Goal: Task Accomplishment & Management: Use online tool/utility

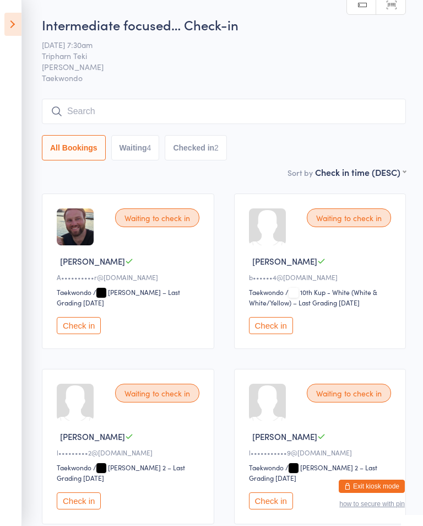
click at [12, 23] on icon at bounding box center [12, 24] width 17 height 23
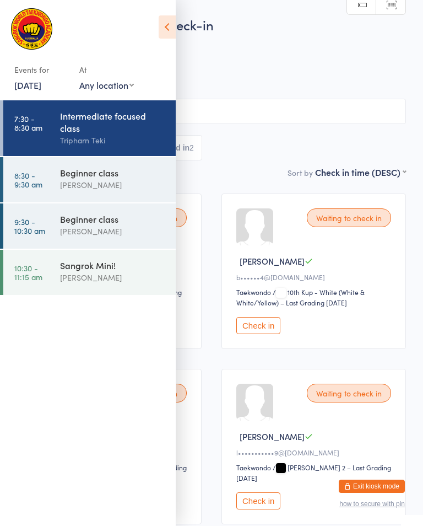
click at [108, 183] on div "[PERSON_NAME]" at bounding box center [113, 185] width 106 height 13
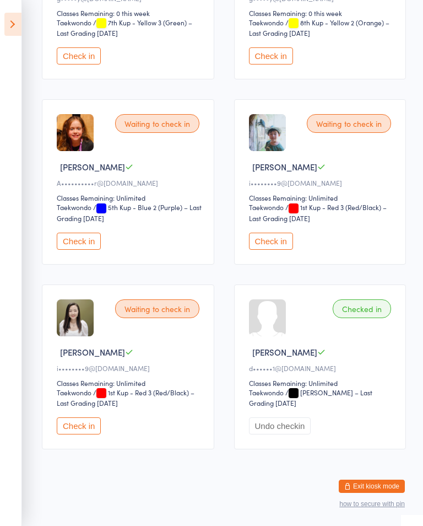
scroll to position [472, 0]
click at [280, 244] on button "Check in" at bounding box center [271, 241] width 44 height 17
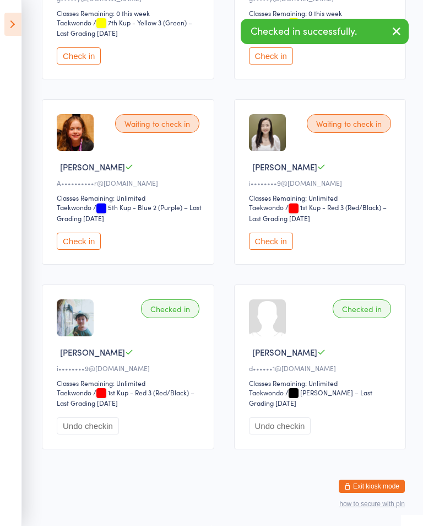
click at [293, 250] on button "Check in" at bounding box center [271, 241] width 44 height 17
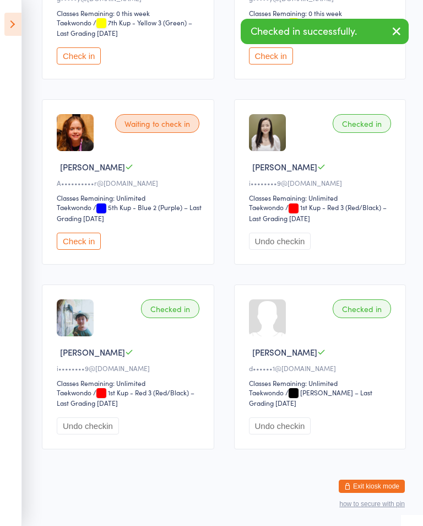
click at [19, 34] on icon at bounding box center [12, 24] width 17 height 23
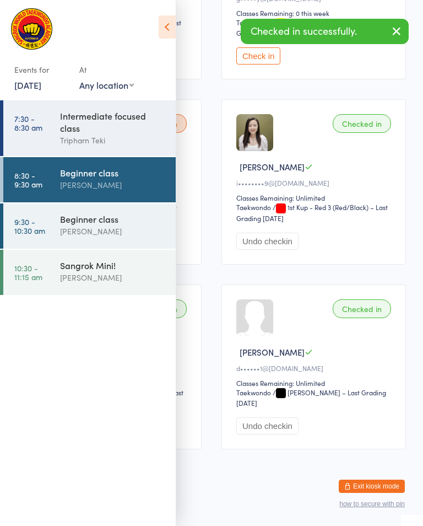
click at [76, 218] on div "Beginner class" at bounding box center [113, 219] width 106 height 12
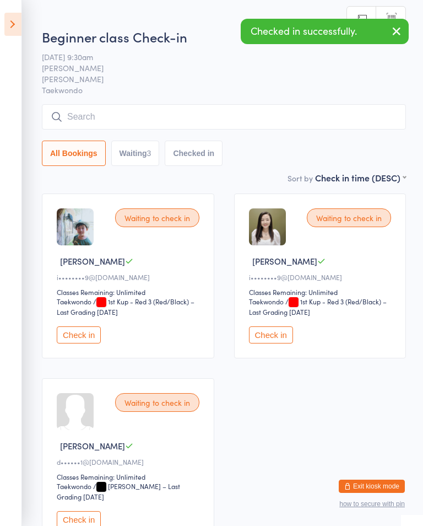
click at [60, 336] on button "Check in" at bounding box center [79, 334] width 44 height 17
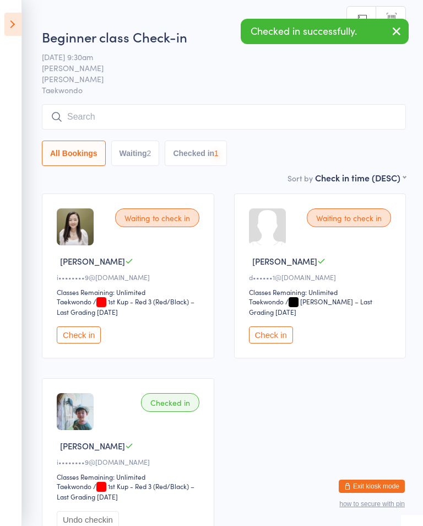
click at [66, 330] on div "Waiting to check in Lily O i••••••••9@[DOMAIN_NAME] Classes Remaining: Unlimite…" at bounding box center [128, 275] width 173 height 165
click at [76, 333] on button "Check in" at bounding box center [79, 334] width 44 height 17
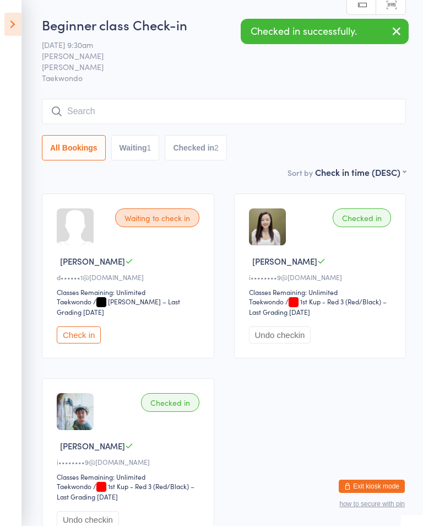
click at [15, 24] on icon at bounding box center [12, 24] width 17 height 23
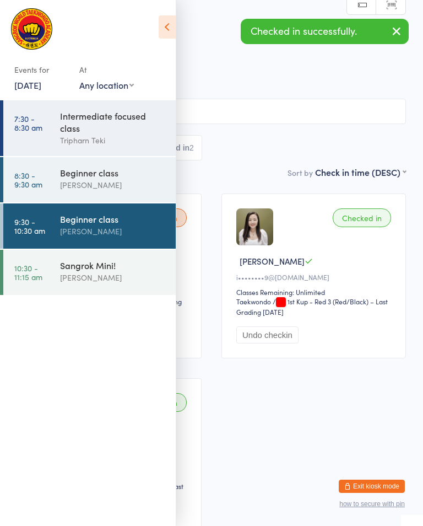
click at [44, 200] on link "8:30 - 9:30 am Beginner class [PERSON_NAME]" at bounding box center [89, 179] width 173 height 45
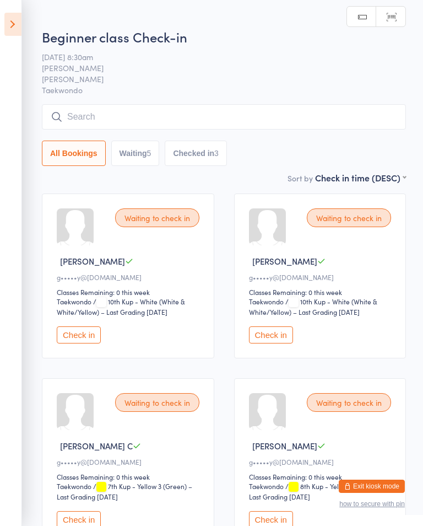
click at [215, 145] on button "Checked in 3" at bounding box center [196, 153] width 62 height 25
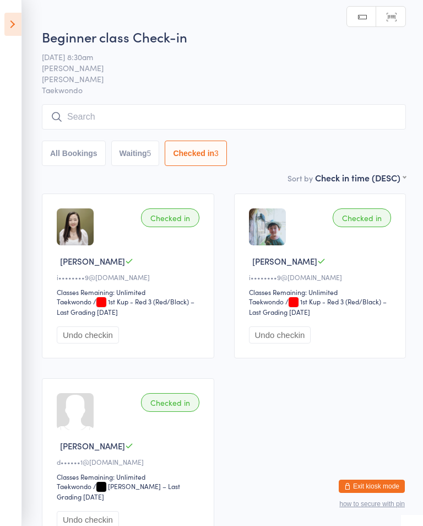
click at [135, 148] on button "Waiting 5" at bounding box center [135, 153] width 49 height 25
select select "0"
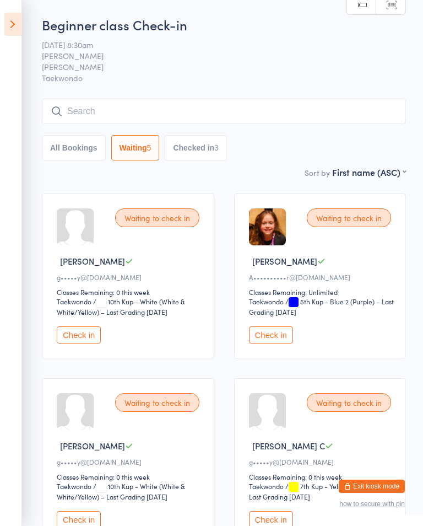
click at [157, 103] on input "search" at bounding box center [224, 111] width 364 height 25
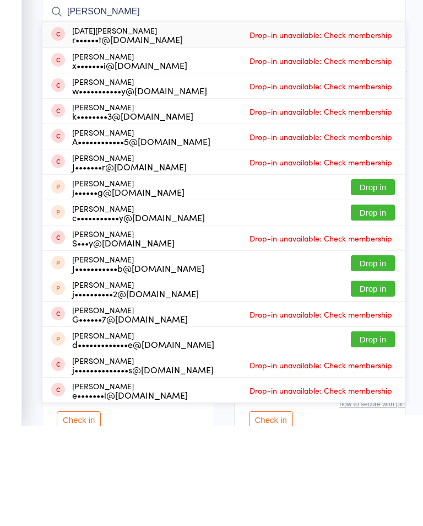
scroll to position [100, 0]
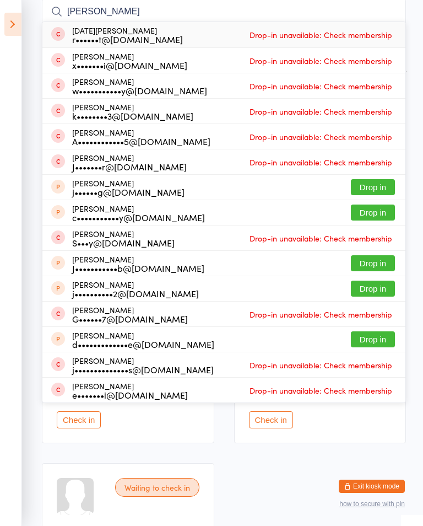
click at [13, 26] on icon at bounding box center [12, 24] width 17 height 23
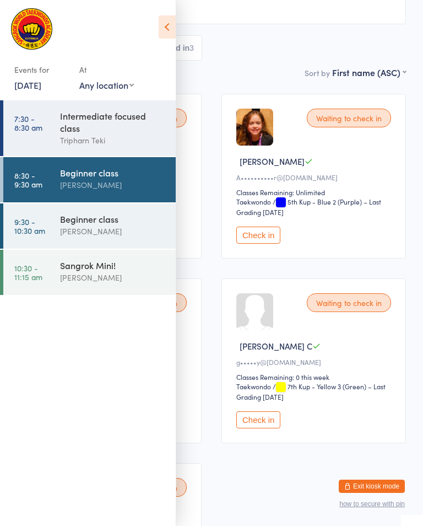
click at [239, 31] on div "Ja All Bookings Waiting 5 Checked in 3" at bounding box center [211, 30] width 389 height 62
click at [169, 26] on icon at bounding box center [167, 26] width 17 height 23
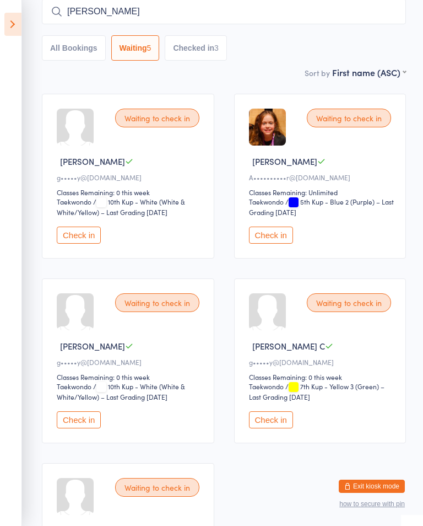
click at [261, 17] on input "[PERSON_NAME]" at bounding box center [224, 11] width 364 height 25
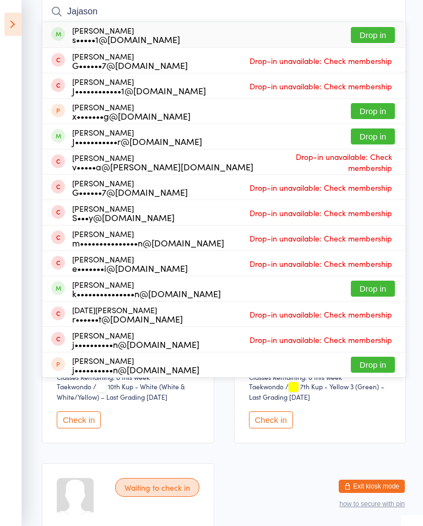
type input "Jajason"
click at [378, 31] on button "Drop in" at bounding box center [373, 35] width 44 height 16
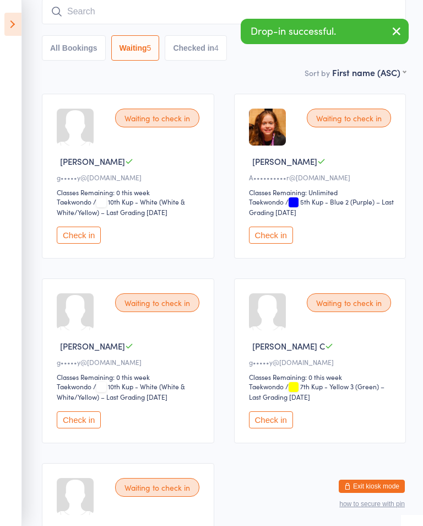
click at [213, 13] on input "search" at bounding box center [224, 11] width 364 height 25
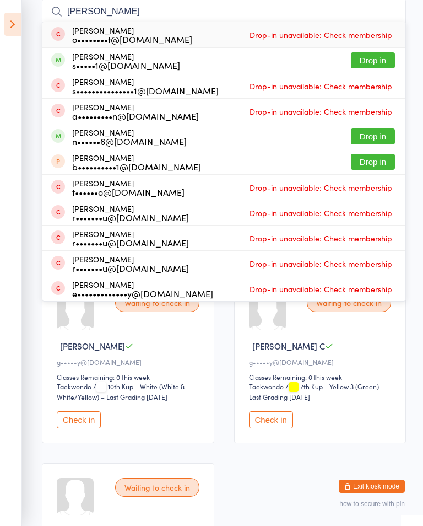
type input "[PERSON_NAME]"
click at [385, 64] on button "Drop in" at bounding box center [373, 60] width 44 height 16
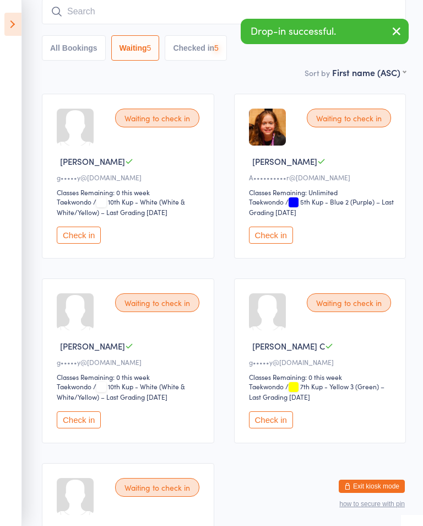
click at [221, 15] on input "search" at bounding box center [224, 11] width 364 height 25
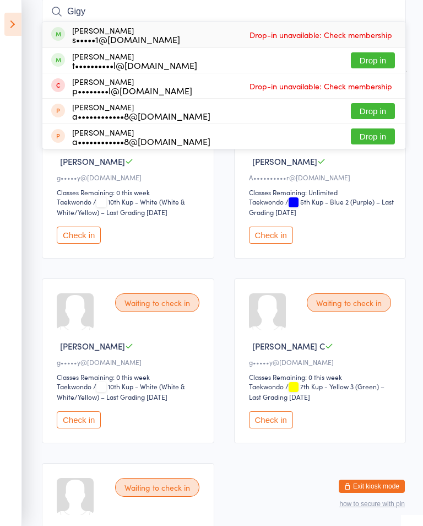
click at [4, 24] on icon at bounding box center [12, 24] width 17 height 23
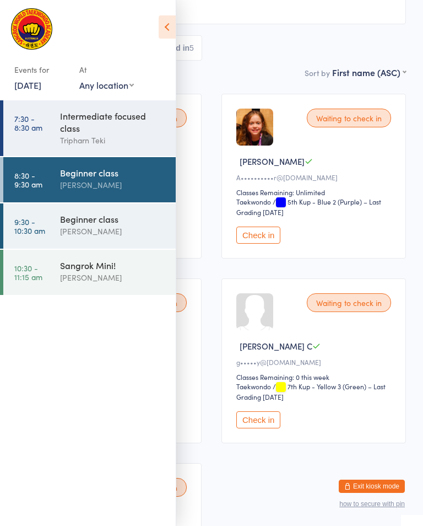
click at [235, 19] on input "Gigy" at bounding box center [211, 11] width 389 height 25
click at [165, 31] on icon at bounding box center [167, 26] width 17 height 23
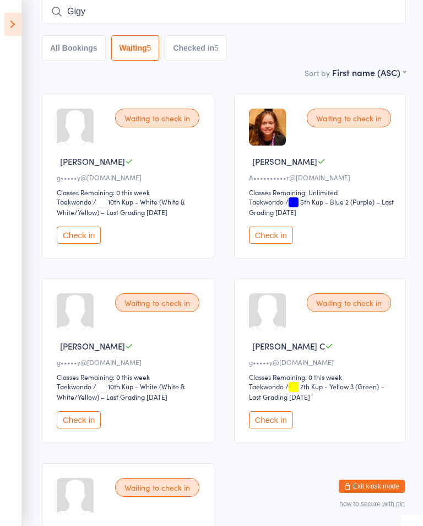
click at [134, 16] on input "Gigy" at bounding box center [224, 11] width 364 height 25
type input "G"
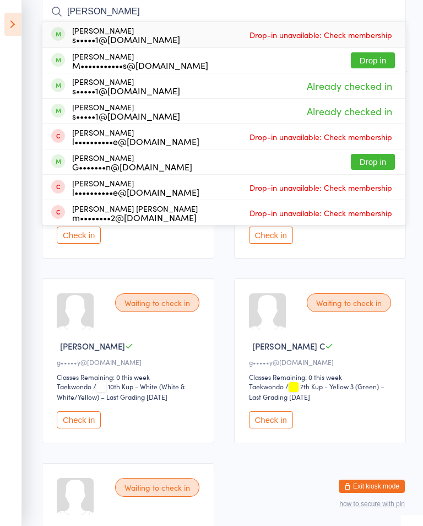
click at [357, 7] on input "[PERSON_NAME]" at bounding box center [224, 11] width 364 height 25
click at [317, 3] on input "[PERSON_NAME]" at bounding box center [224, 11] width 364 height 25
click at [180, 16] on input "[PERSON_NAME]" at bounding box center [224, 11] width 364 height 25
type input "G"
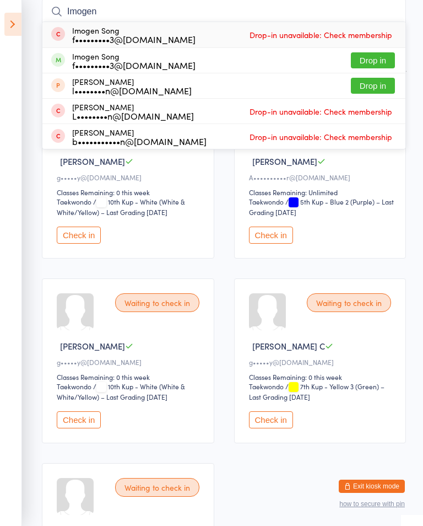
type input "Imogen"
click at [380, 56] on button "Drop in" at bounding box center [373, 60] width 44 height 16
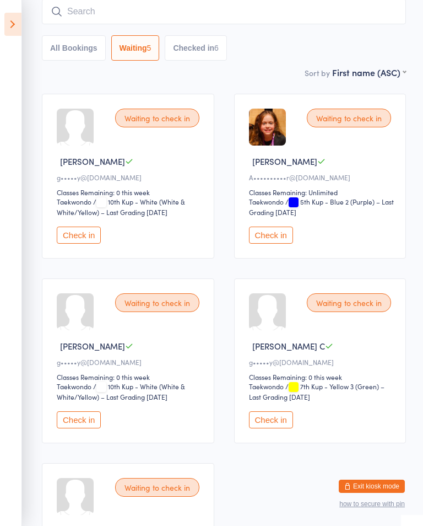
click at [146, 10] on input "search" at bounding box center [224, 11] width 364 height 25
click at [21, 20] on icon at bounding box center [12, 24] width 17 height 23
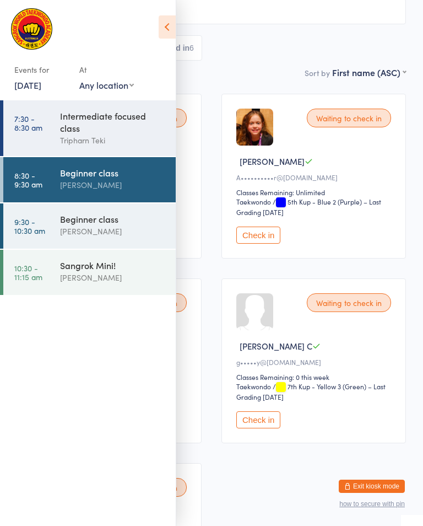
click at [91, 115] on div "Intermediate focused class" at bounding box center [113, 122] width 106 height 24
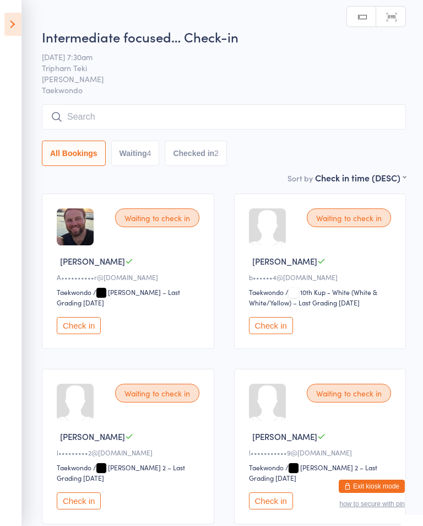
click at [164, 120] on input "search" at bounding box center [224, 116] width 364 height 25
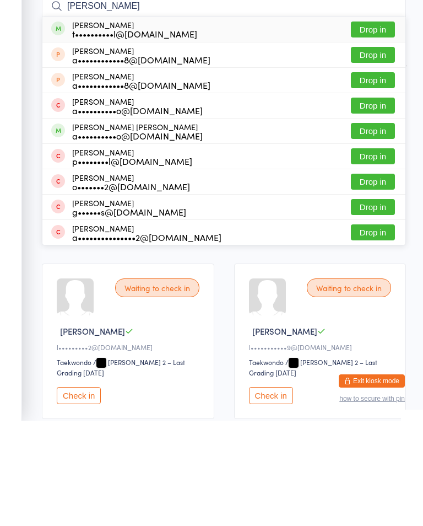
type input "[PERSON_NAME]"
click at [370, 127] on button "Drop in" at bounding box center [373, 135] width 44 height 16
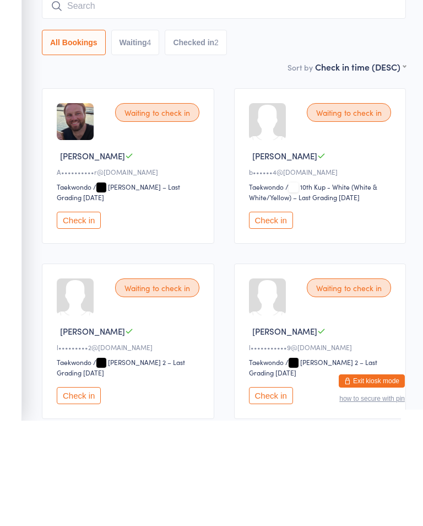
scroll to position [105, 0]
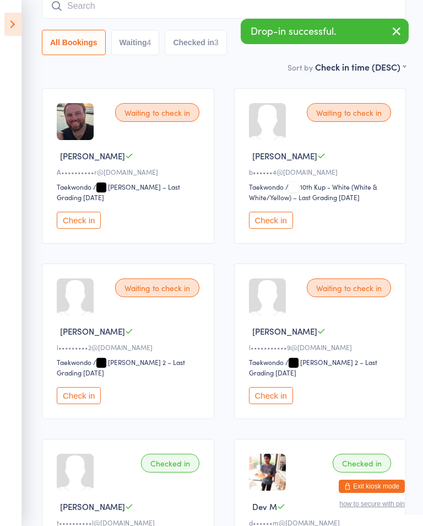
click at [6, 27] on icon at bounding box center [12, 24] width 17 height 23
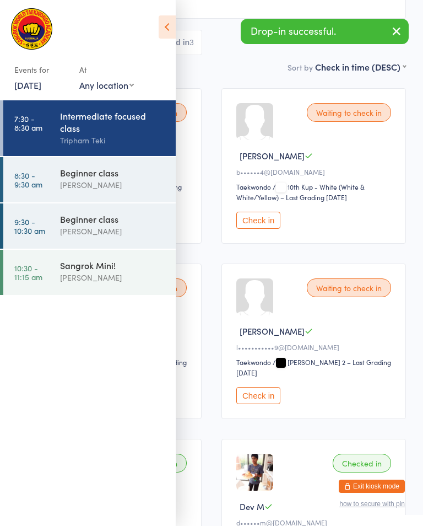
click at [63, 123] on div "Intermediate focused class" at bounding box center [113, 122] width 106 height 24
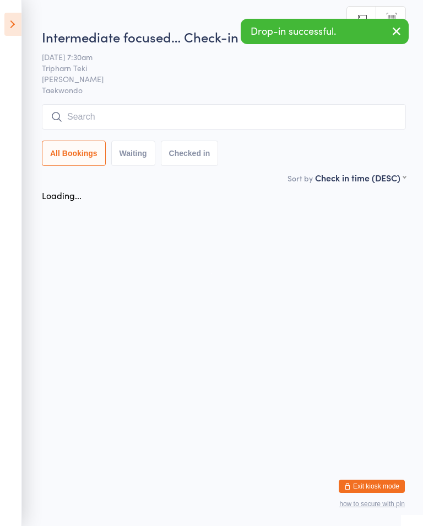
scroll to position [0, 0]
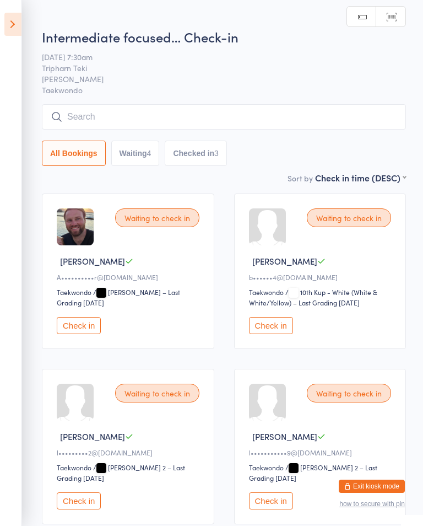
click at [224, 109] on input "search" at bounding box center [224, 116] width 364 height 25
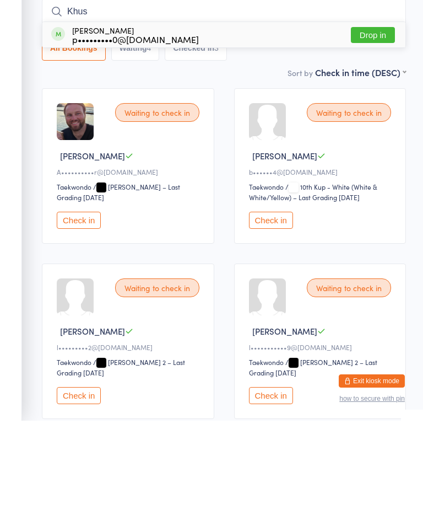
type input "Khus"
click at [383, 132] on button "Drop in" at bounding box center [373, 140] width 44 height 16
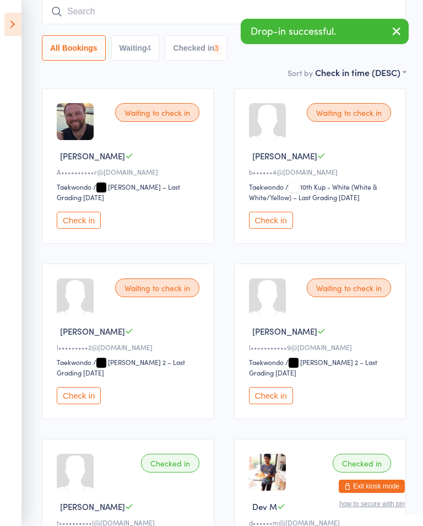
click at [253, 6] on input "search" at bounding box center [224, 11] width 364 height 25
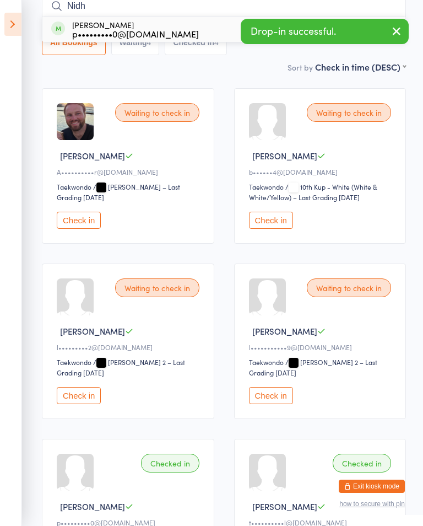
type input "Nidh"
click at [394, 26] on button "Drop in" at bounding box center [373, 29] width 44 height 16
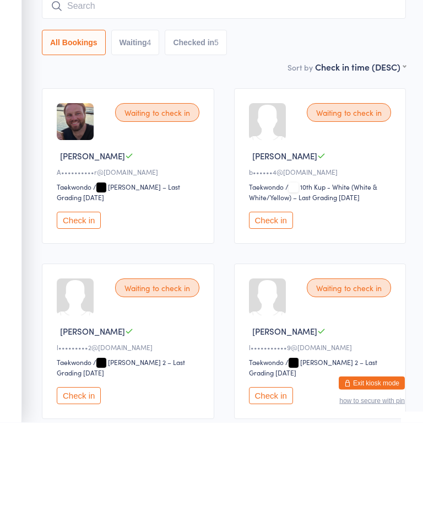
scroll to position [0, 0]
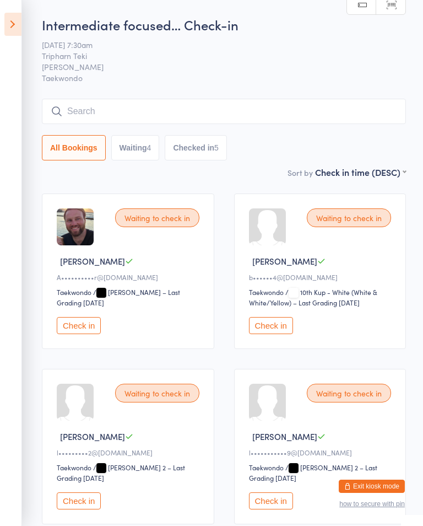
click at [331, 117] on input "search" at bounding box center [224, 111] width 364 height 25
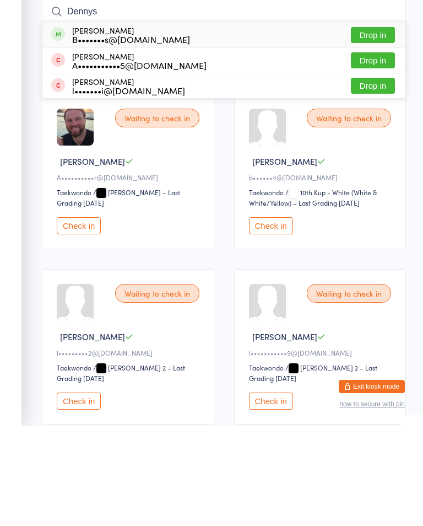
type input "Dennys"
click at [375, 127] on button "Drop in" at bounding box center [373, 135] width 44 height 16
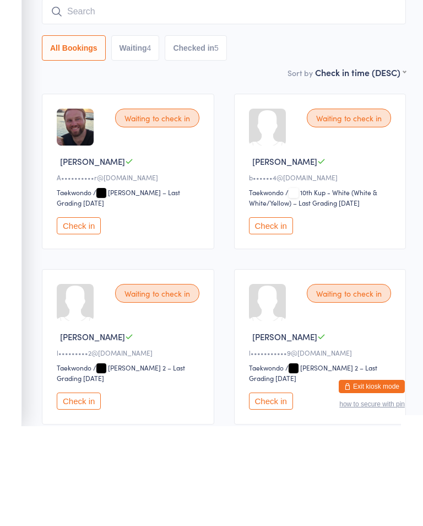
scroll to position [100, 0]
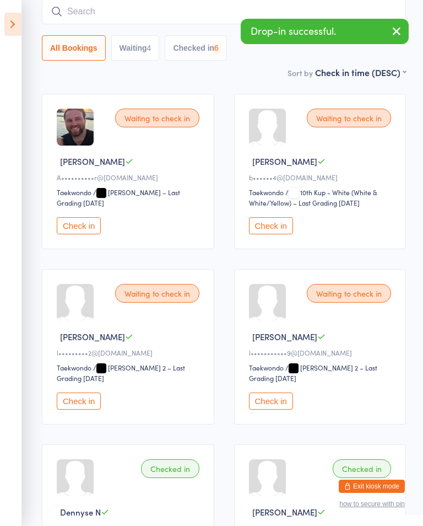
click at [151, 20] on input "search" at bounding box center [224, 11] width 364 height 25
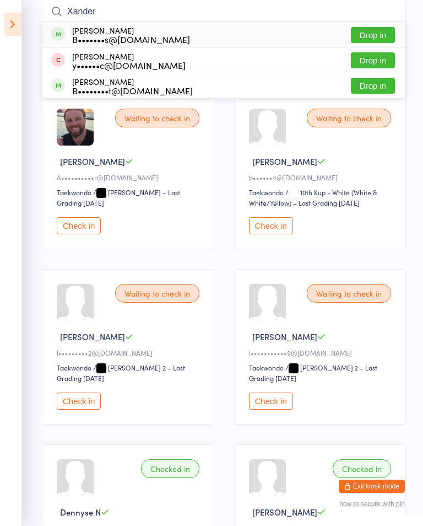
type input "Xander"
click at [323, 31] on div "[PERSON_NAME] B•••••••s@[DOMAIN_NAME] Drop in" at bounding box center [223, 34] width 363 height 25
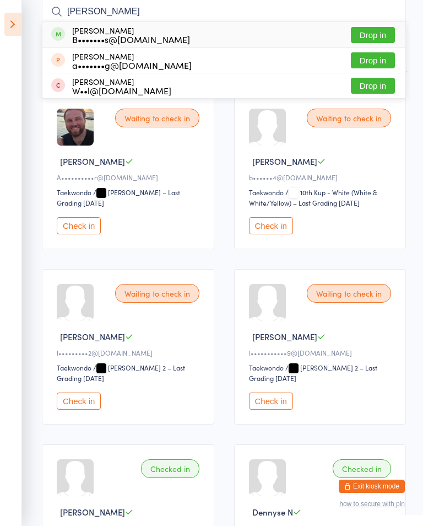
type input "[PERSON_NAME]"
click at [379, 34] on button "Drop in" at bounding box center [373, 35] width 44 height 16
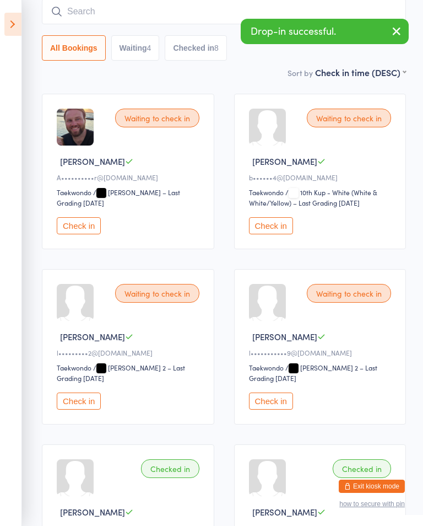
click at [73, 410] on button "Check in" at bounding box center [79, 400] width 44 height 17
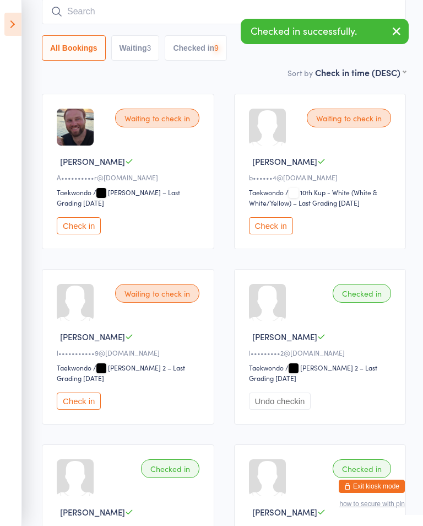
click at [83, 410] on button "Check in" at bounding box center [79, 400] width 44 height 17
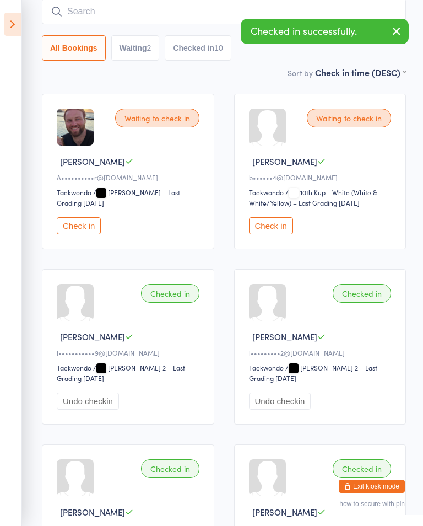
click at [20, 24] on icon at bounding box center [12, 24] width 17 height 23
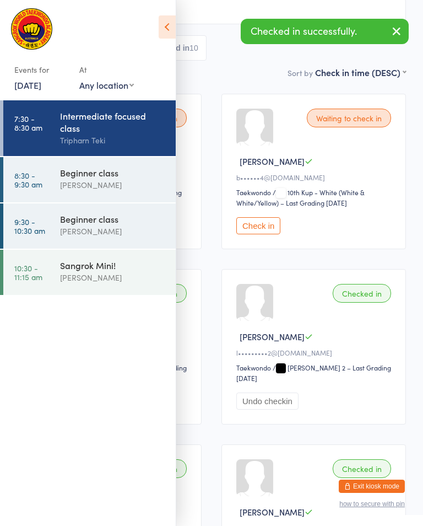
click at [77, 185] on div "[PERSON_NAME]" at bounding box center [113, 185] width 106 height 13
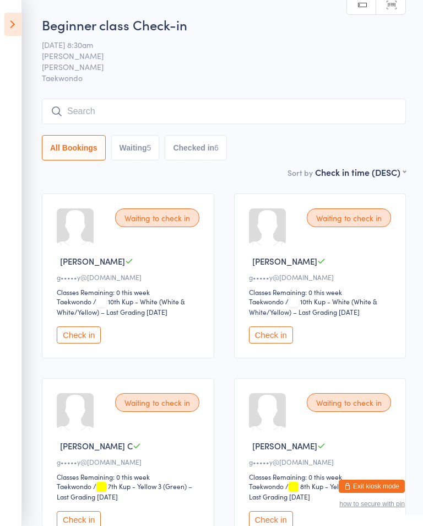
click at [6, 17] on icon at bounding box center [12, 24] width 17 height 23
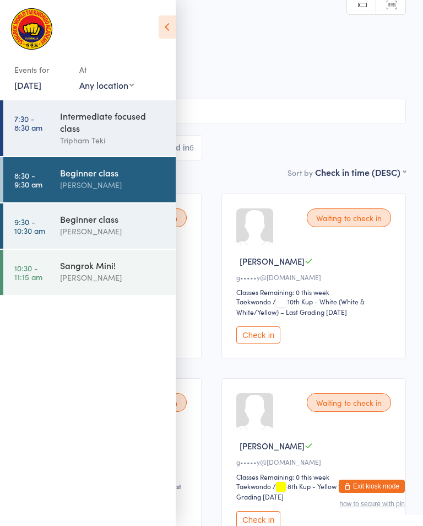
click at [49, 142] on link "7:30 - 8:30 am Intermediate focused class [PERSON_NAME]" at bounding box center [89, 128] width 173 height 56
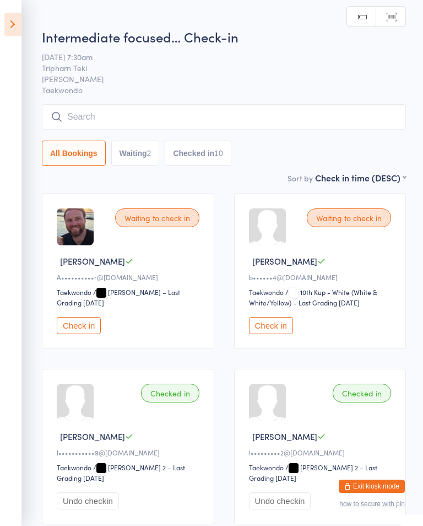
click at [103, 107] on input "search" at bounding box center [224, 116] width 364 height 25
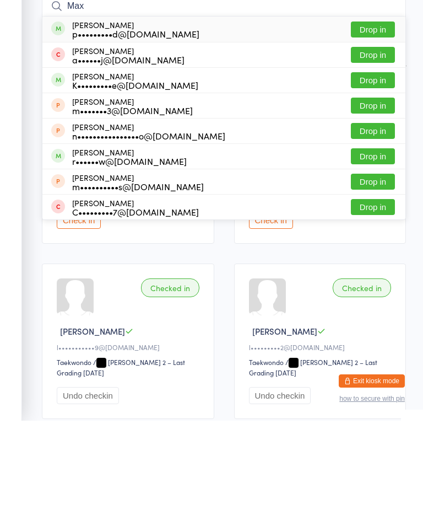
type input "Max"
click at [377, 127] on button "Drop in" at bounding box center [373, 135] width 44 height 16
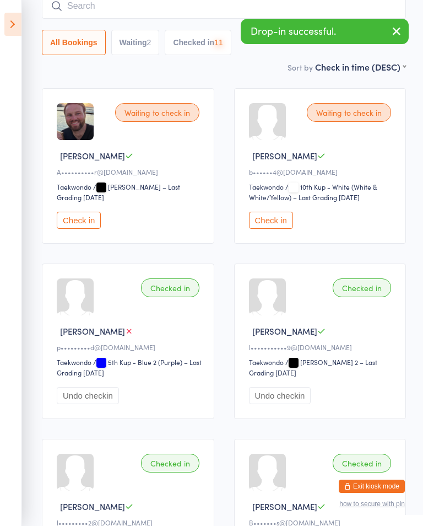
click at [9, 25] on icon at bounding box center [12, 24] width 17 height 23
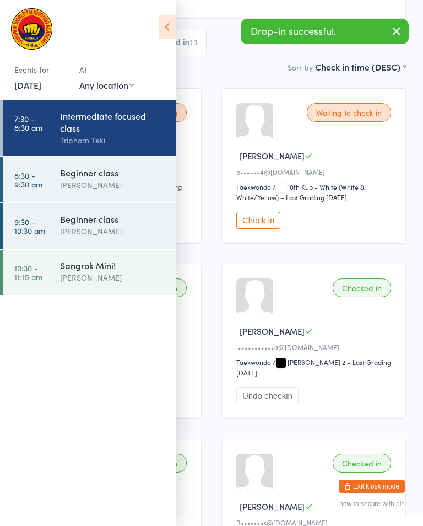
click at [72, 183] on div "[PERSON_NAME]" at bounding box center [113, 185] width 106 height 13
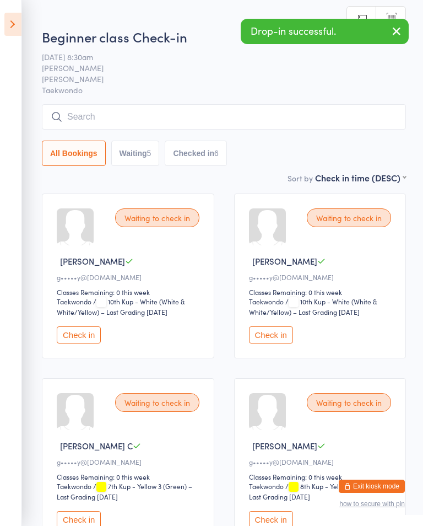
click at [283, 73] on span "[PERSON_NAME]" at bounding box center [215, 67] width 347 height 11
click at [257, 120] on input "search" at bounding box center [224, 116] width 364 height 25
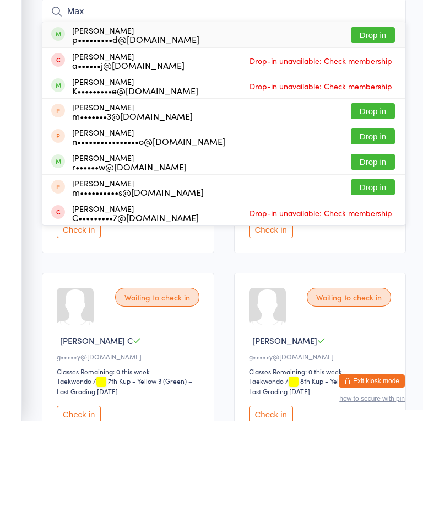
type input "Max"
click at [381, 127] on div "Max Bywood p•••••••••d@[DOMAIN_NAME] Drop in" at bounding box center [223, 139] width 363 height 25
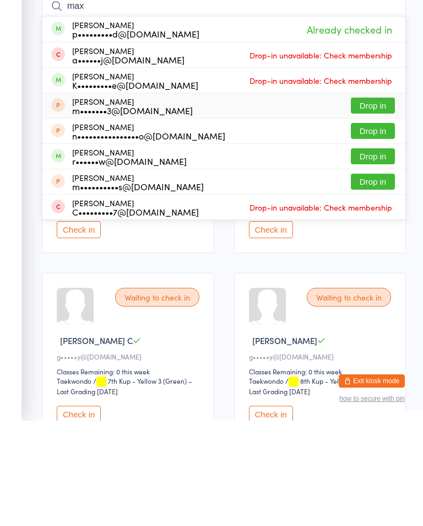
type input "max"
click at [404, 198] on div "[PERSON_NAME] m•••••••3@[DOMAIN_NAME] Drop in" at bounding box center [223, 210] width 363 height 25
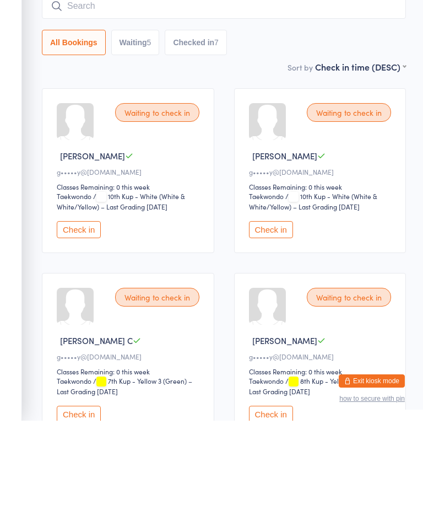
scroll to position [105, 0]
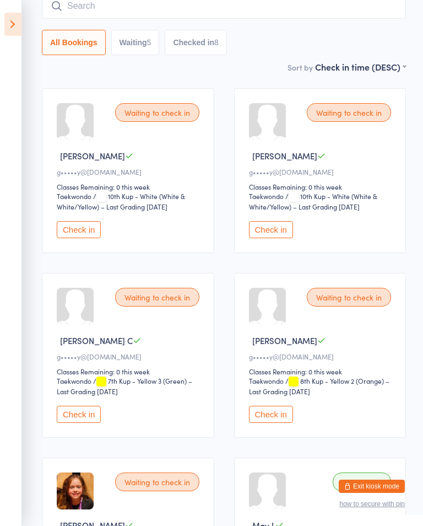
click at [5, 24] on icon at bounding box center [12, 24] width 17 height 23
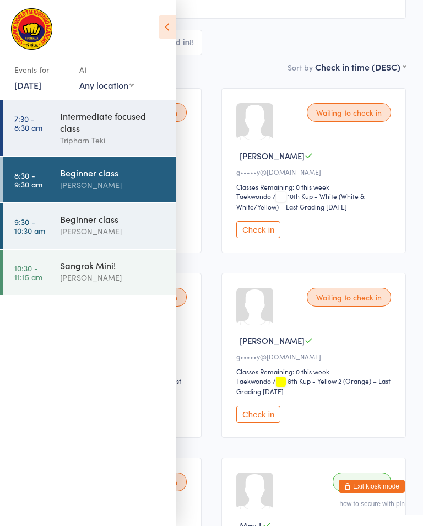
click at [102, 238] on div "[PERSON_NAME]" at bounding box center [113, 231] width 106 height 13
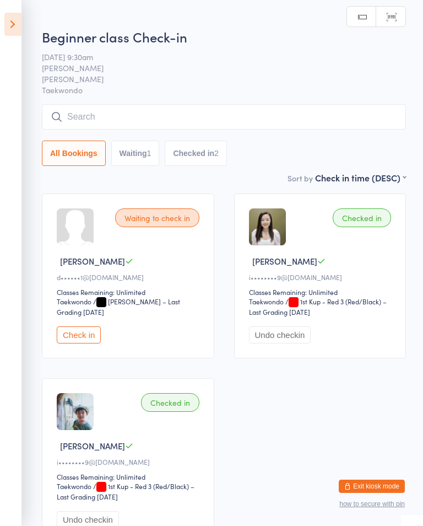
click at [211, 120] on input "search" at bounding box center [224, 116] width 364 height 25
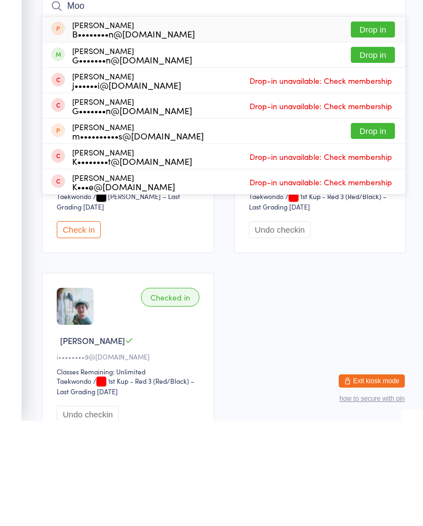
type input "Moo"
click at [380, 152] on button "Drop in" at bounding box center [373, 160] width 44 height 16
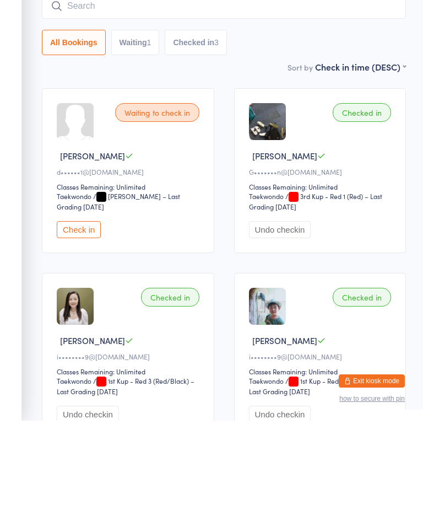
click at [262, 135] on div "All Bookings Waiting 1 Checked in 3" at bounding box center [224, 147] width 364 height 25
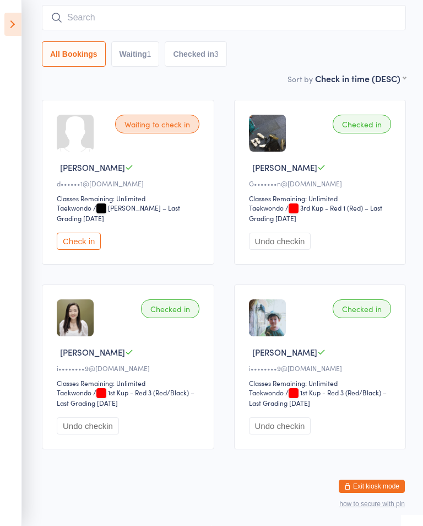
click at [15, 20] on icon at bounding box center [12, 24] width 17 height 23
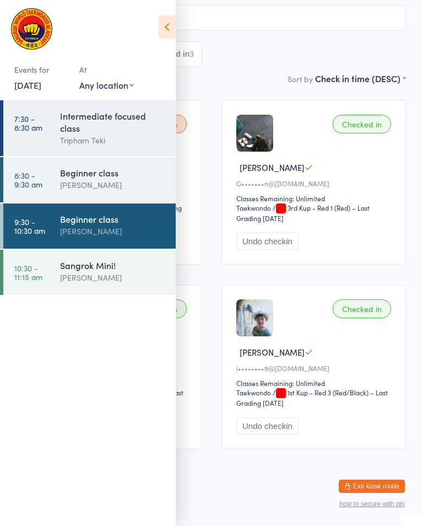
click at [114, 230] on div "[PERSON_NAME]" at bounding box center [113, 231] width 106 height 13
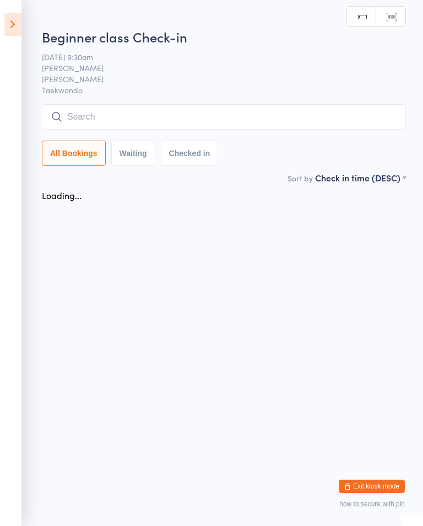
scroll to position [0, 0]
click at [276, 109] on input "search" at bounding box center [224, 116] width 364 height 25
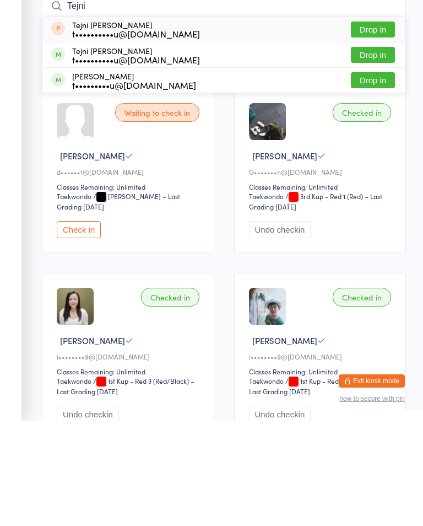
type input "Tejni"
click at [375, 127] on button "Drop in" at bounding box center [373, 135] width 44 height 16
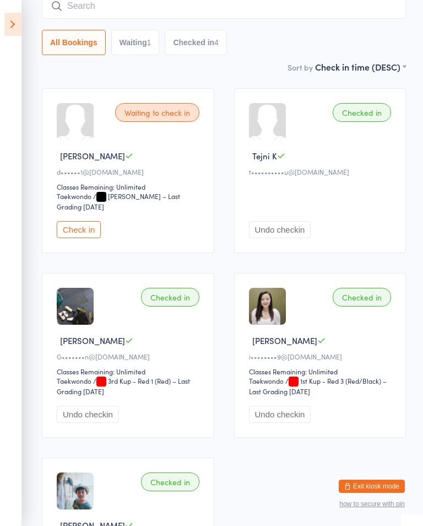
click at [13, 28] on icon at bounding box center [12, 24] width 17 height 23
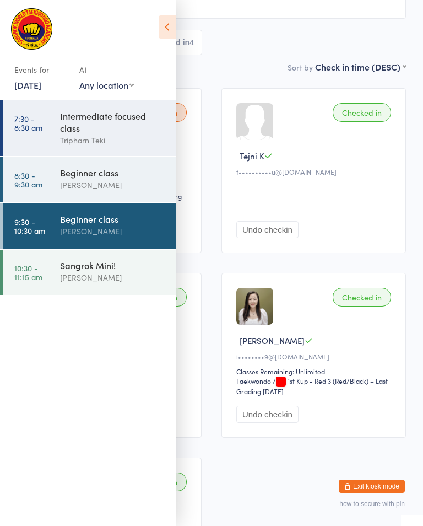
click at [250, 19] on input "search" at bounding box center [211, 5] width 389 height 25
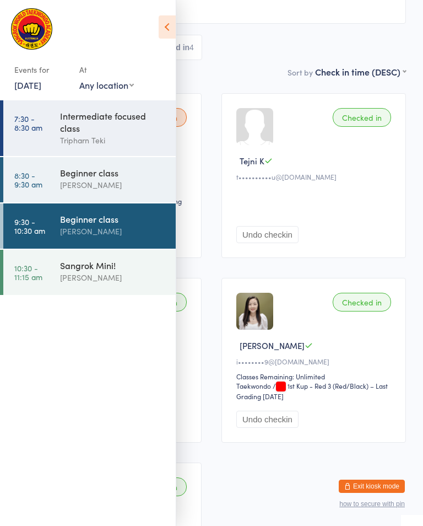
scroll to position [100, 0]
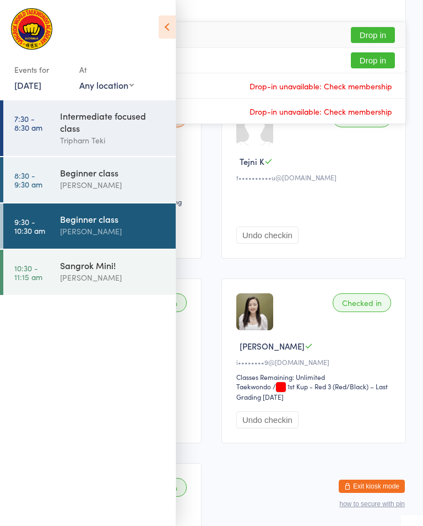
click at [166, 31] on icon at bounding box center [167, 26] width 17 height 23
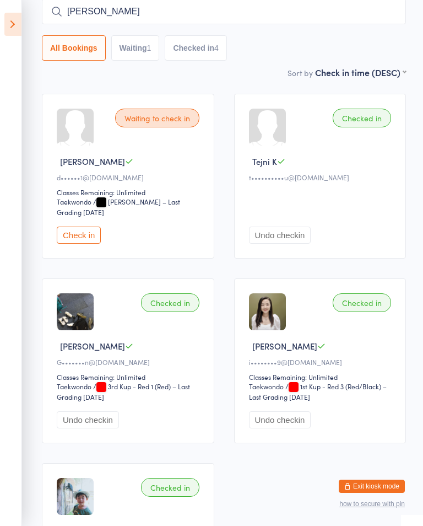
click at [335, 14] on input "[PERSON_NAME]" at bounding box center [224, 11] width 364 height 25
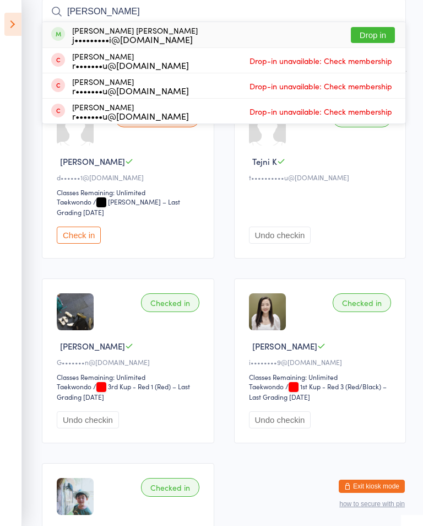
type input "[PERSON_NAME]"
click at [371, 35] on button "Drop in" at bounding box center [373, 35] width 44 height 16
